Goal: Find contact information: Find contact information

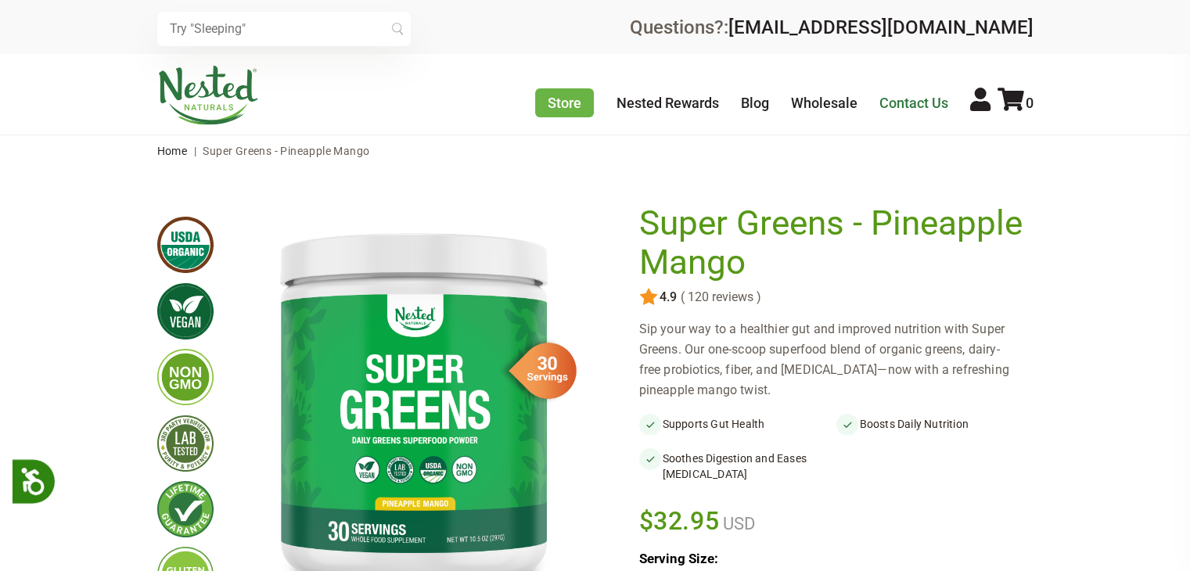
click at [896, 104] on link "Contact Us" at bounding box center [914, 103] width 69 height 16
